Goal: Transaction & Acquisition: Purchase product/service

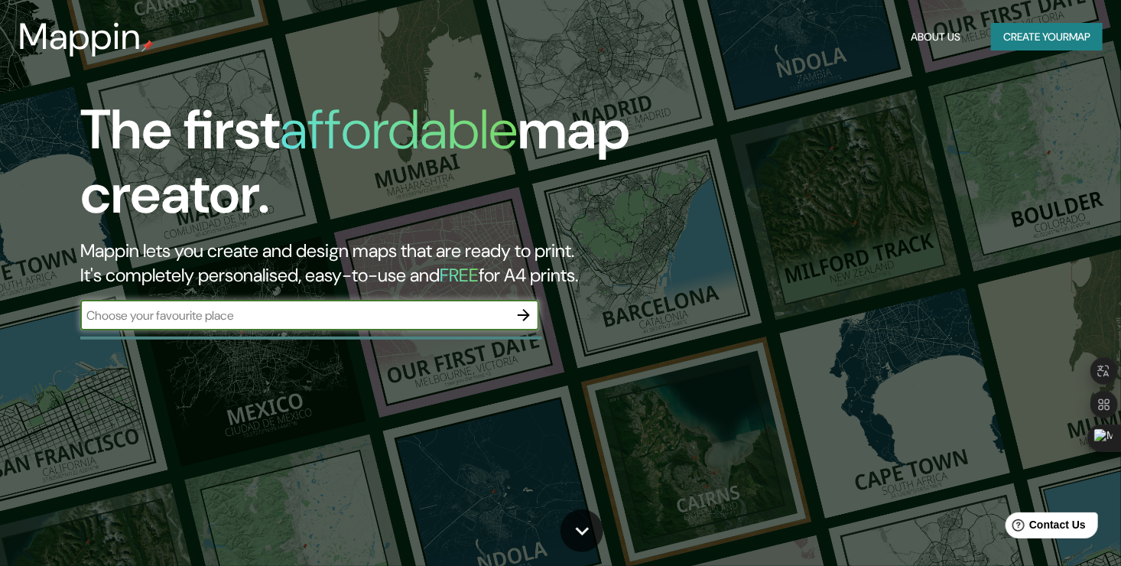
click at [521, 315] on icon "button" at bounding box center [524, 315] width 12 height 12
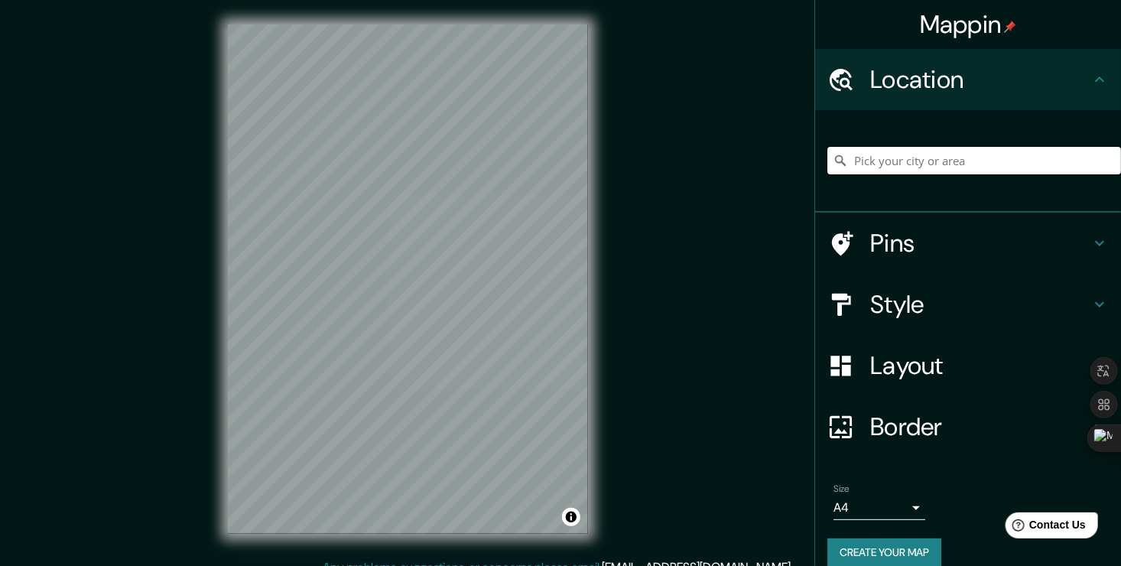
click at [940, 159] on input "Pick your city or area" at bounding box center [975, 161] width 294 height 28
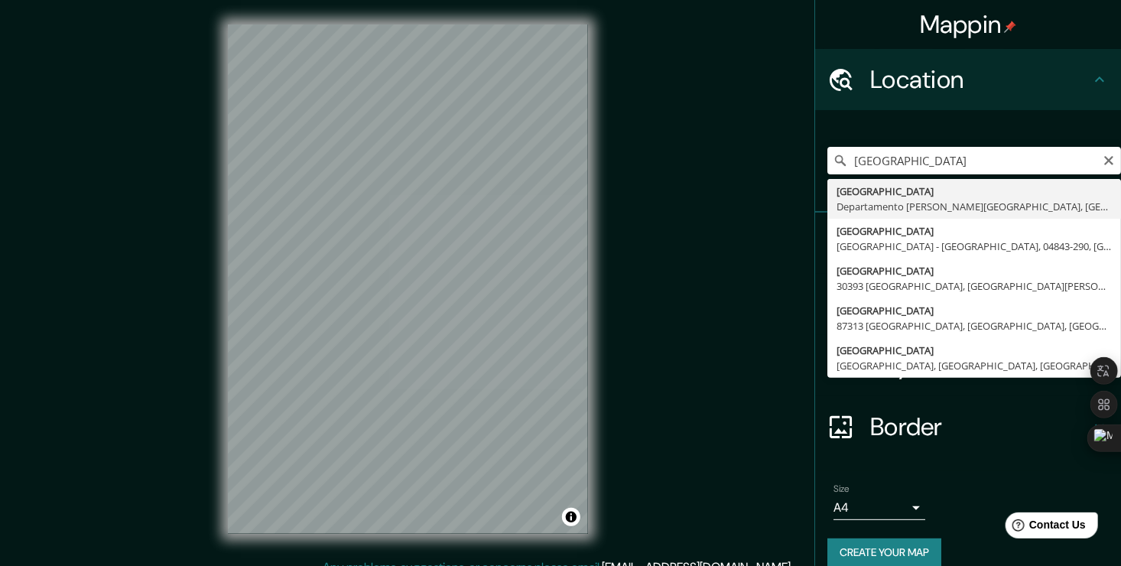
type input "[GEOGRAPHIC_DATA], [GEOGRAPHIC_DATA][PERSON_NAME], [GEOGRAPHIC_DATA]"
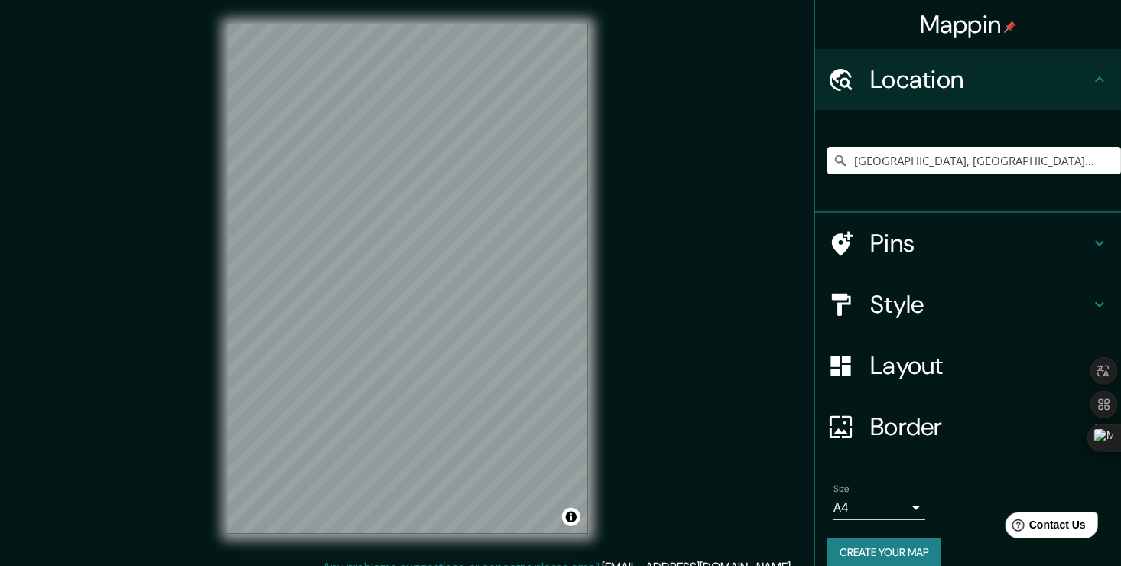
click at [1001, 260] on div "Pins" at bounding box center [968, 243] width 306 height 61
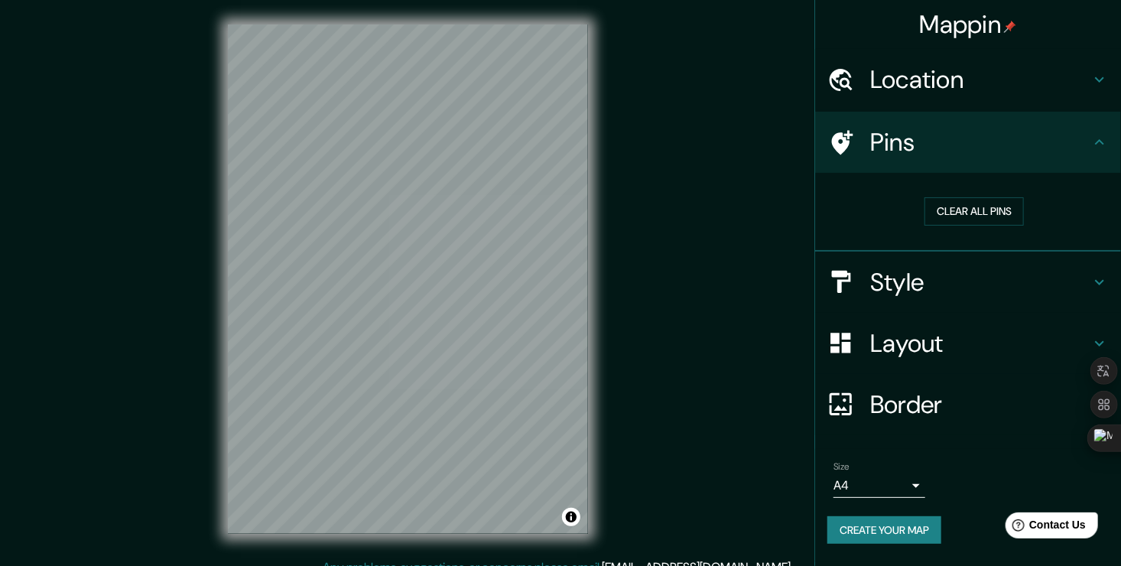
click at [1090, 138] on div "Pins" at bounding box center [968, 142] width 306 height 61
click at [993, 213] on button "Clear all pins" at bounding box center [974, 211] width 99 height 28
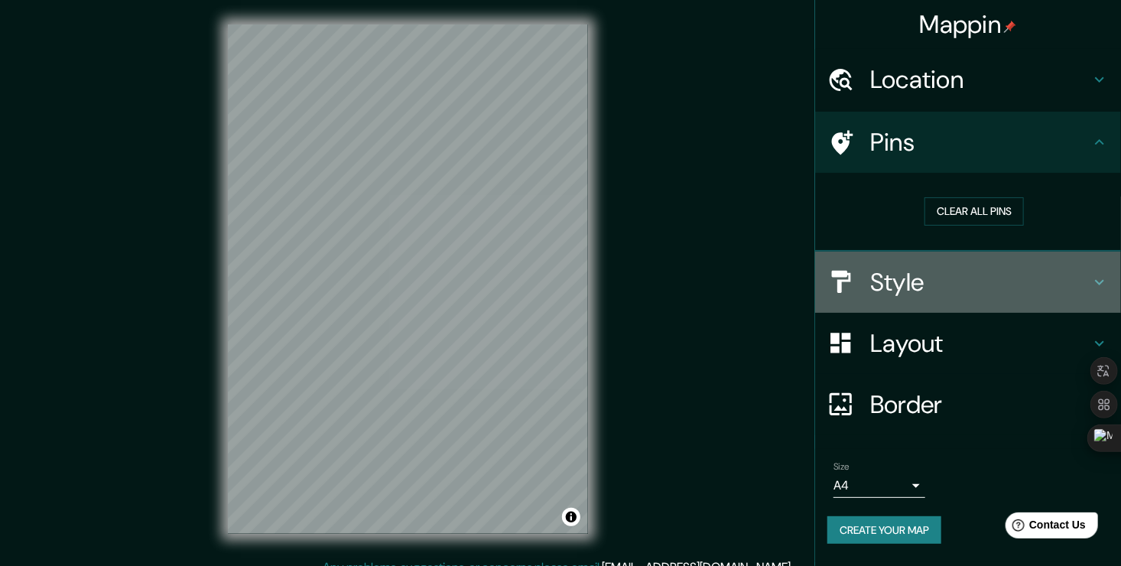
click at [958, 291] on h4 "Style" at bounding box center [980, 282] width 220 height 31
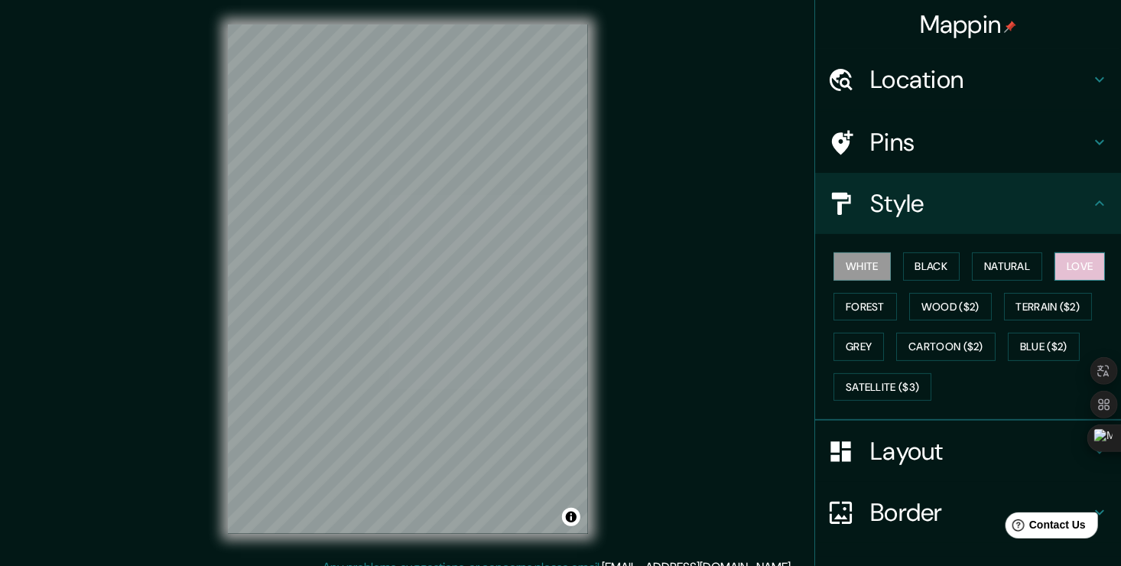
click at [1069, 263] on button "Love" at bounding box center [1080, 266] width 50 height 28
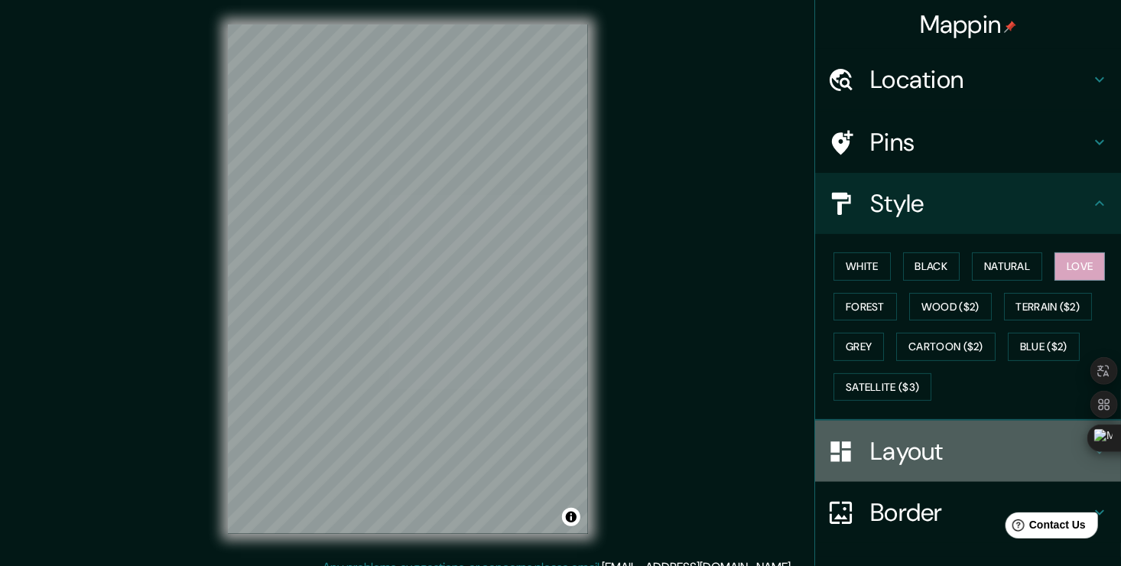
click at [923, 453] on h4 "Layout" at bounding box center [980, 451] width 220 height 31
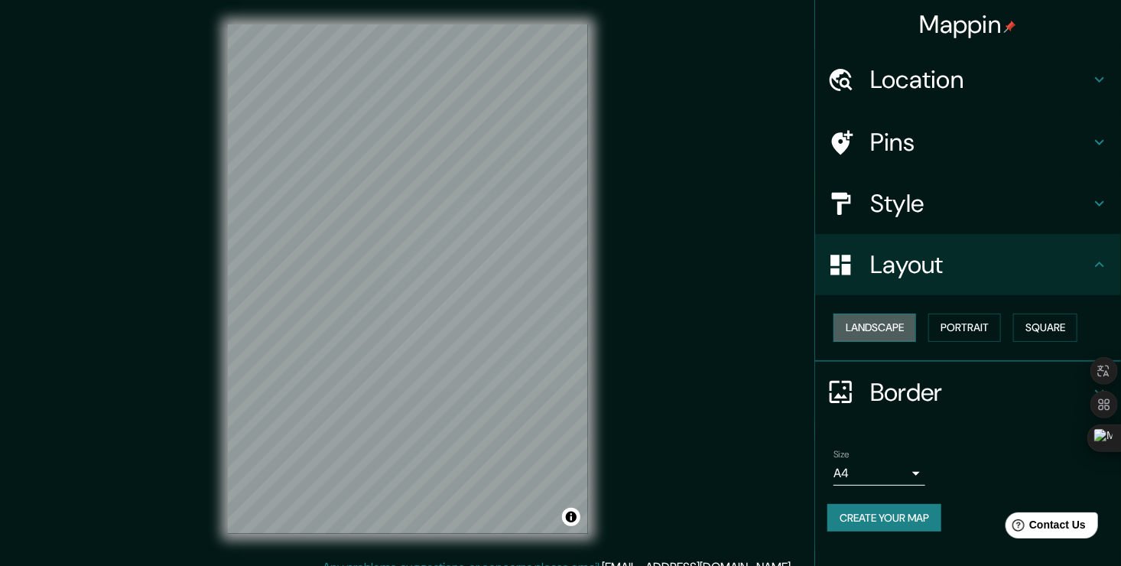
click at [906, 331] on button "Landscape" at bounding box center [875, 328] width 83 height 28
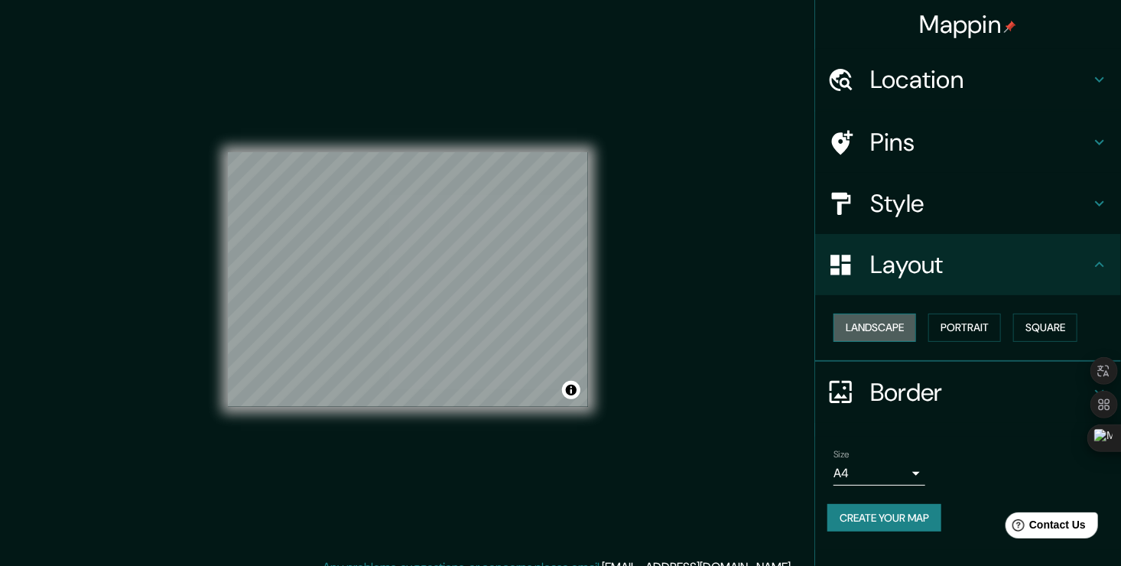
click at [900, 328] on button "Landscape" at bounding box center [875, 328] width 83 height 28
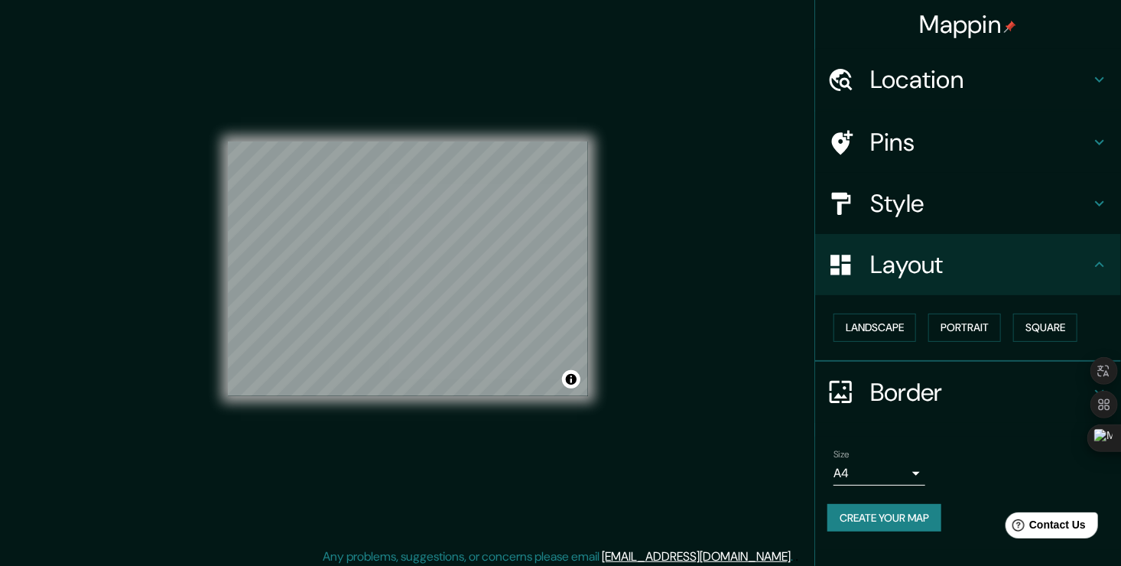
scroll to position [17, 0]
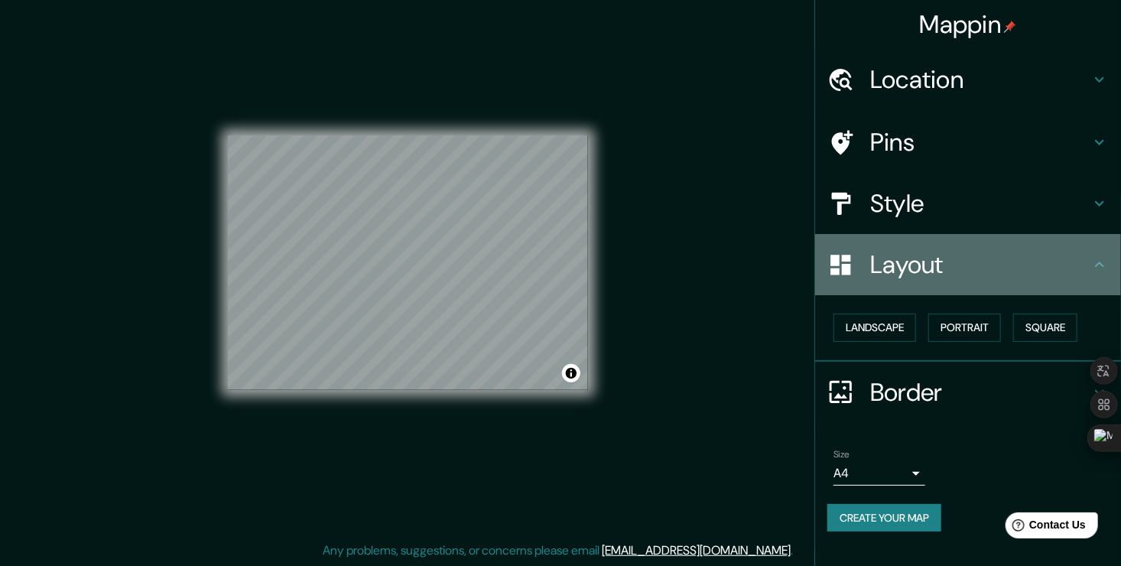
drag, startPoint x: 1098, startPoint y: 264, endPoint x: 1071, endPoint y: 274, distance: 29.3
click at [1099, 264] on icon at bounding box center [1099, 264] width 9 height 5
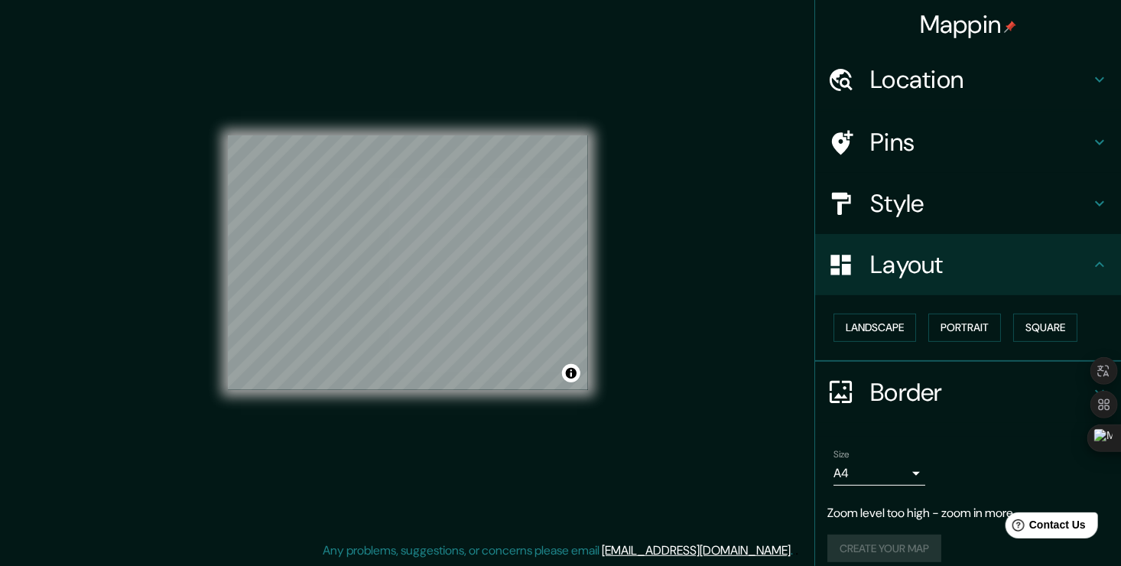
click at [917, 201] on h4 "Style" at bounding box center [980, 203] width 220 height 31
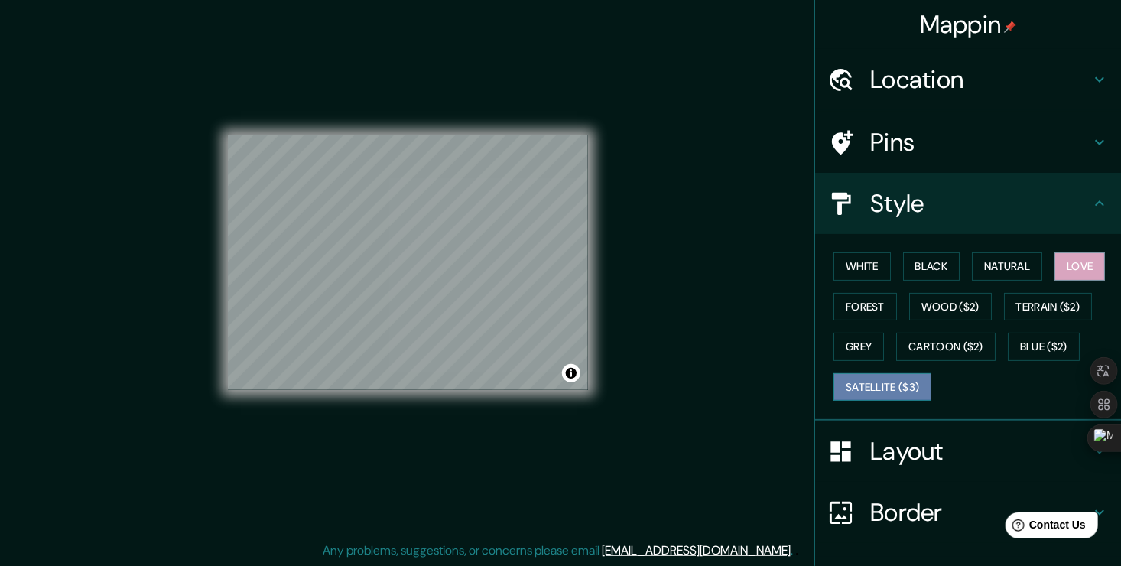
click at [883, 381] on button "Satellite ($3)" at bounding box center [883, 387] width 98 height 28
click at [1023, 341] on button "Blue ($2)" at bounding box center [1044, 347] width 72 height 28
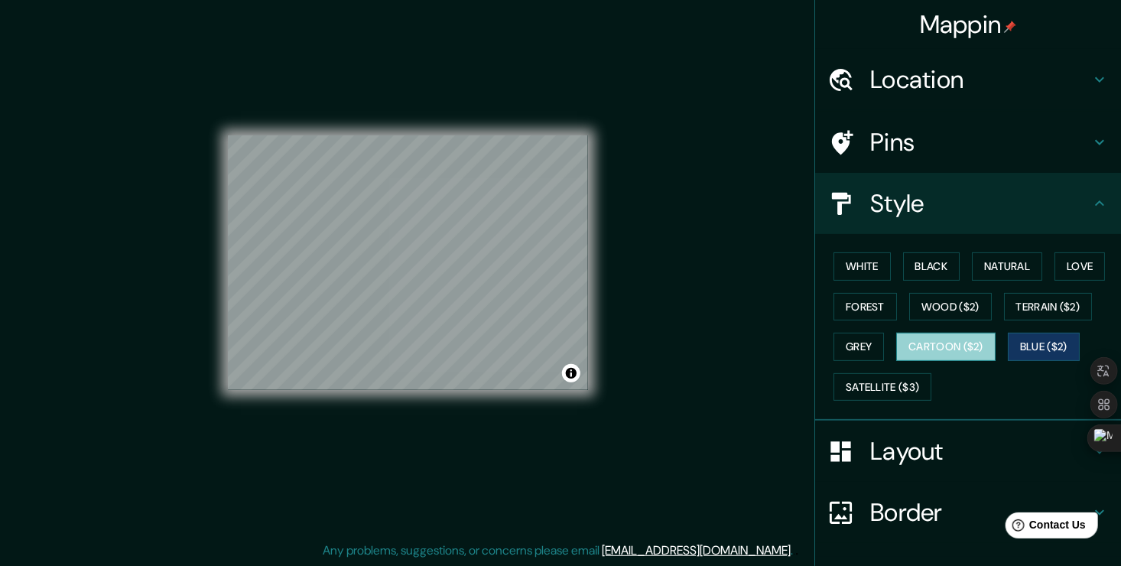
click at [949, 338] on button "Cartoon ($2)" at bounding box center [945, 347] width 99 height 28
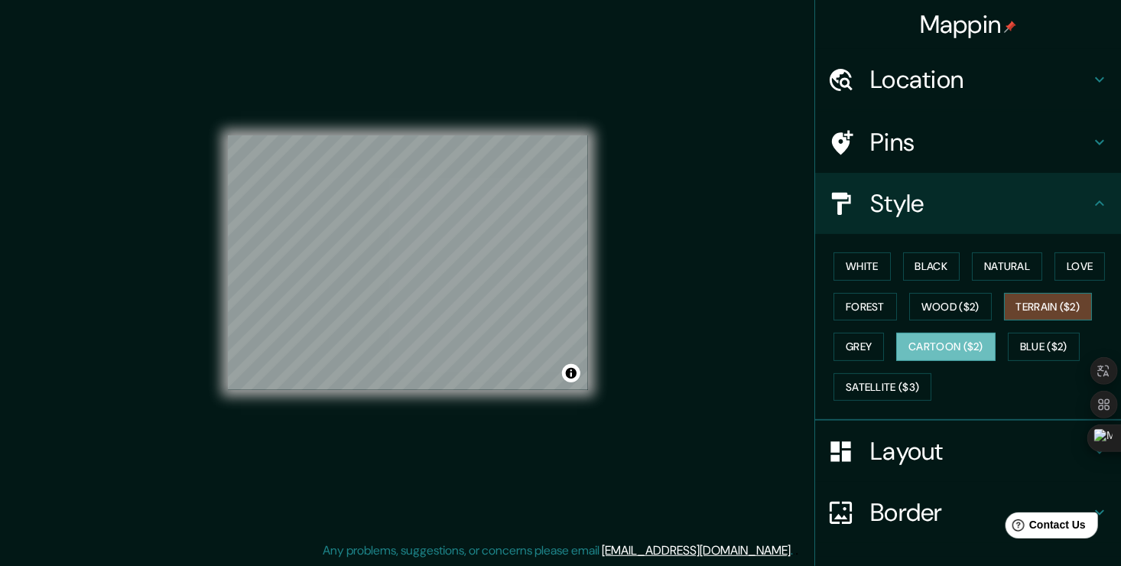
click at [1030, 300] on button "Terrain ($2)" at bounding box center [1048, 307] width 89 height 28
click at [995, 269] on button "Natural" at bounding box center [1007, 266] width 70 height 28
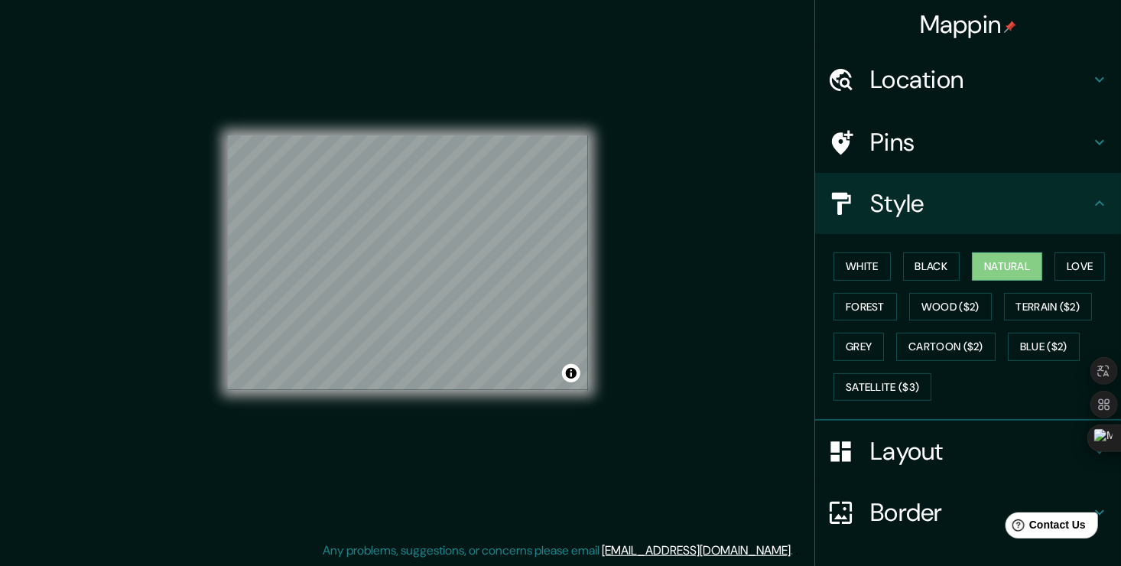
click at [428, 404] on div "© Mapbox © OpenStreetMap Improve this map" at bounding box center [408, 262] width 360 height 509
click at [1055, 260] on button "Love" at bounding box center [1080, 266] width 50 height 28
click at [986, 263] on button "Natural" at bounding box center [1007, 266] width 70 height 28
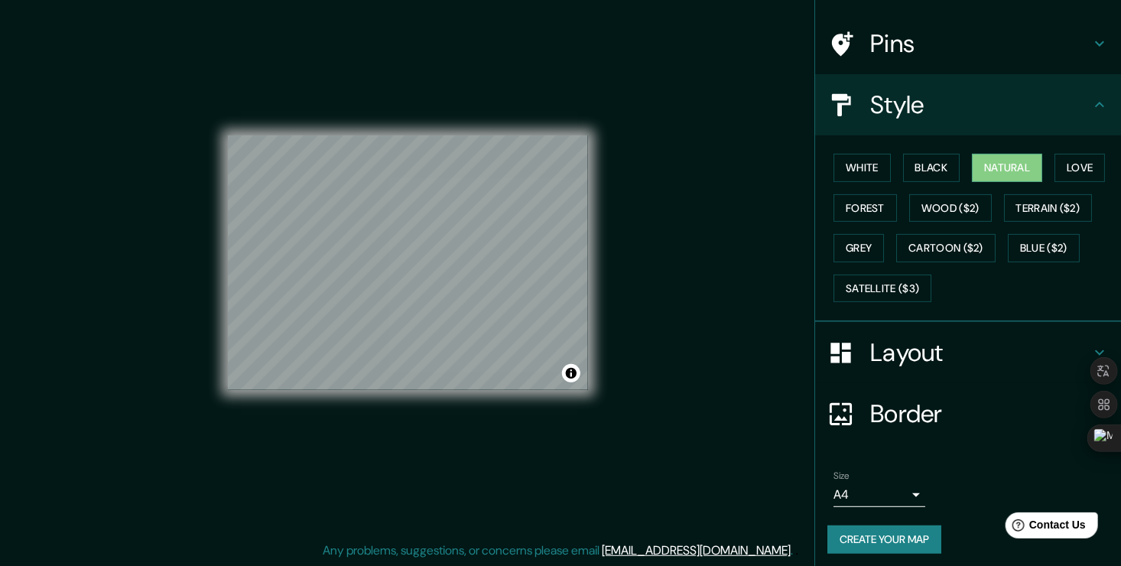
scroll to position [102, 0]
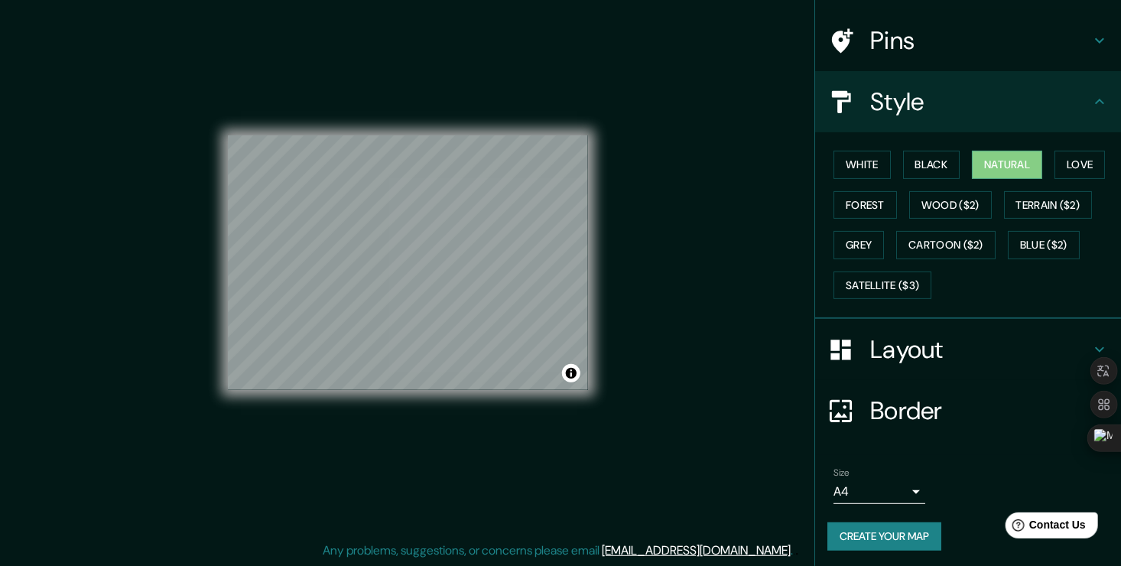
click at [893, 535] on button "Create your map" at bounding box center [885, 536] width 114 height 28
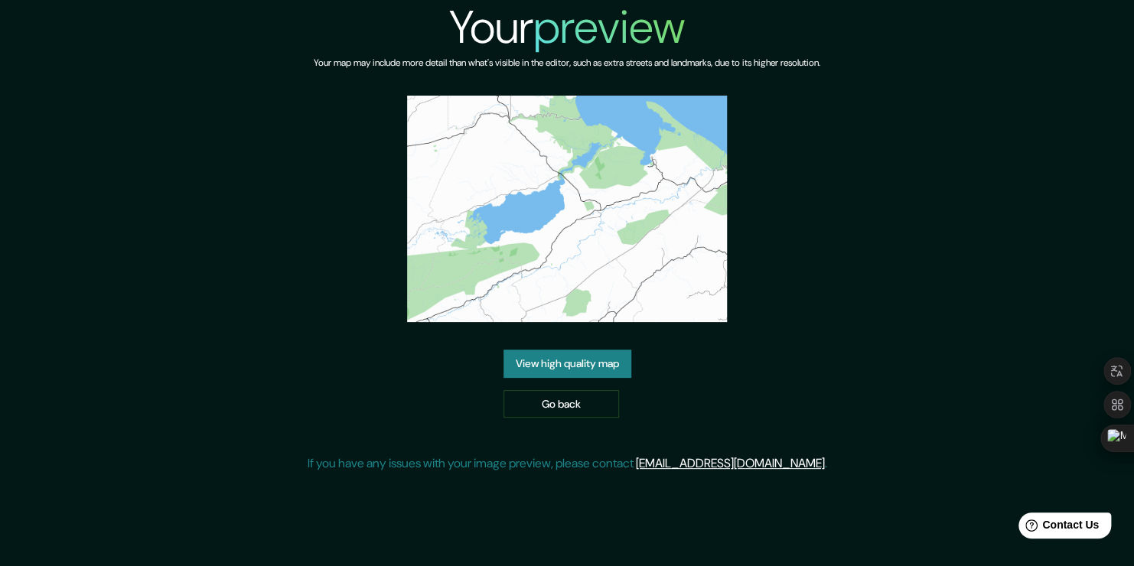
click at [587, 366] on link "View high quality map" at bounding box center [567, 364] width 128 height 28
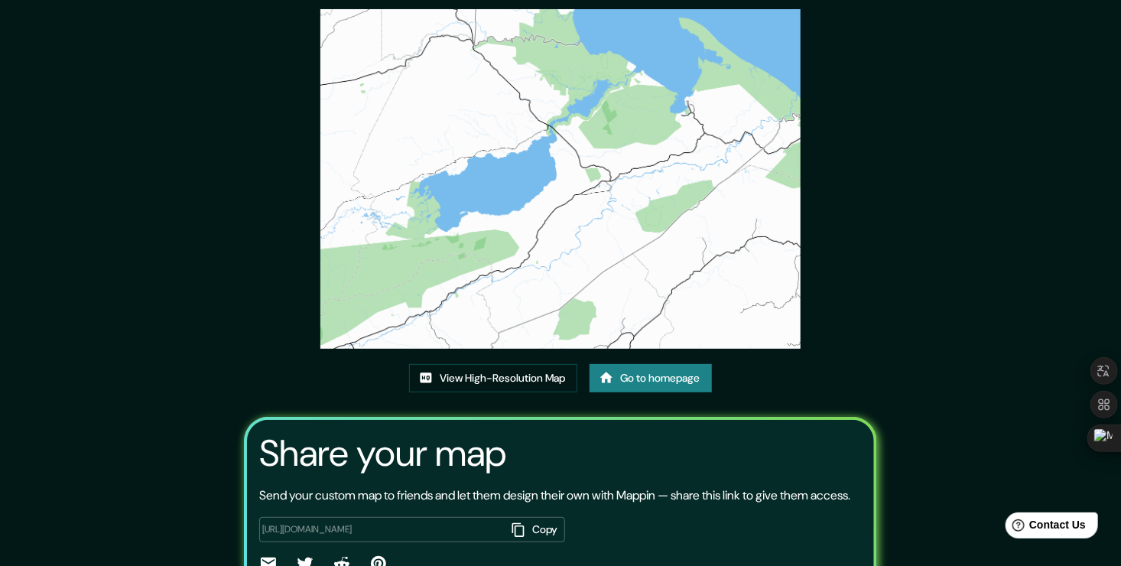
scroll to position [156, 0]
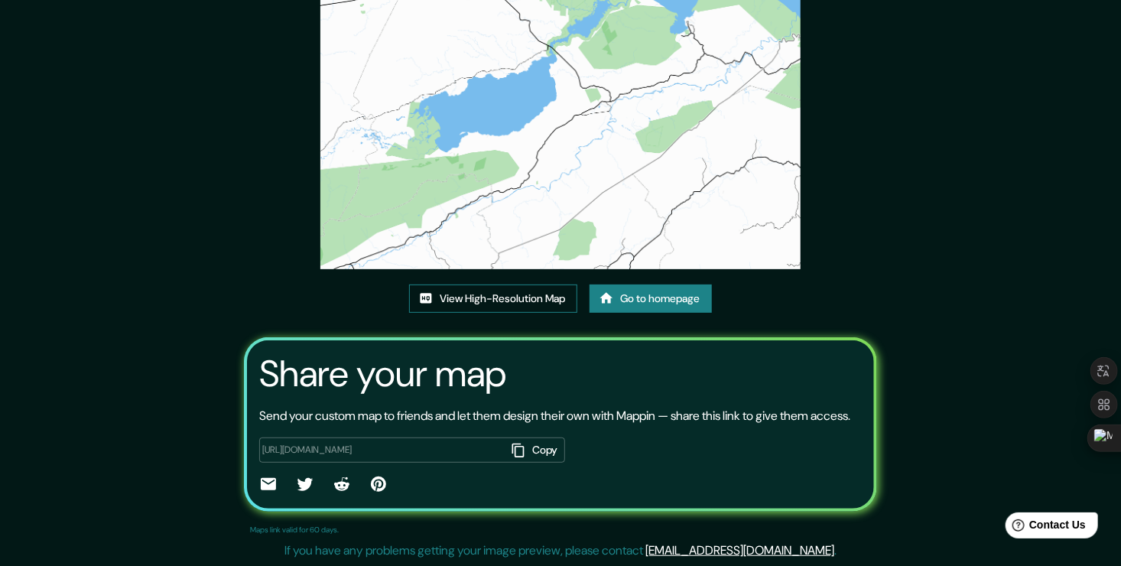
click at [524, 285] on link "View High-Resolution Map" at bounding box center [493, 299] width 168 height 28
